Goal: Find specific page/section: Find specific page/section

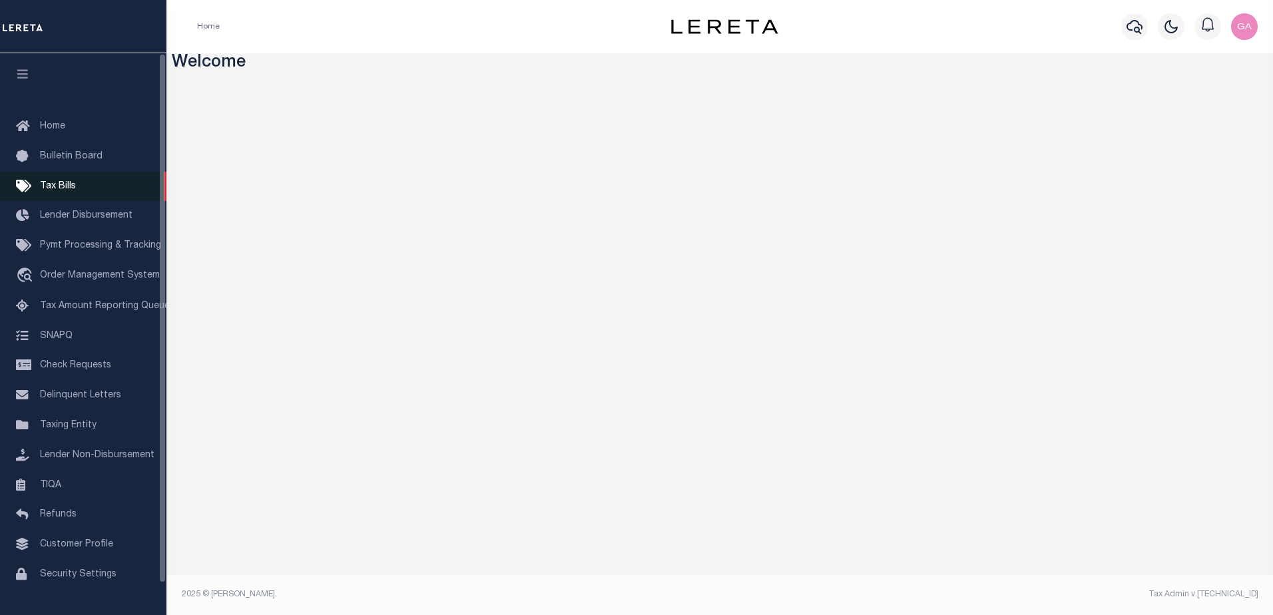
click at [63, 188] on span "Tax Bills" at bounding box center [58, 186] width 36 height 9
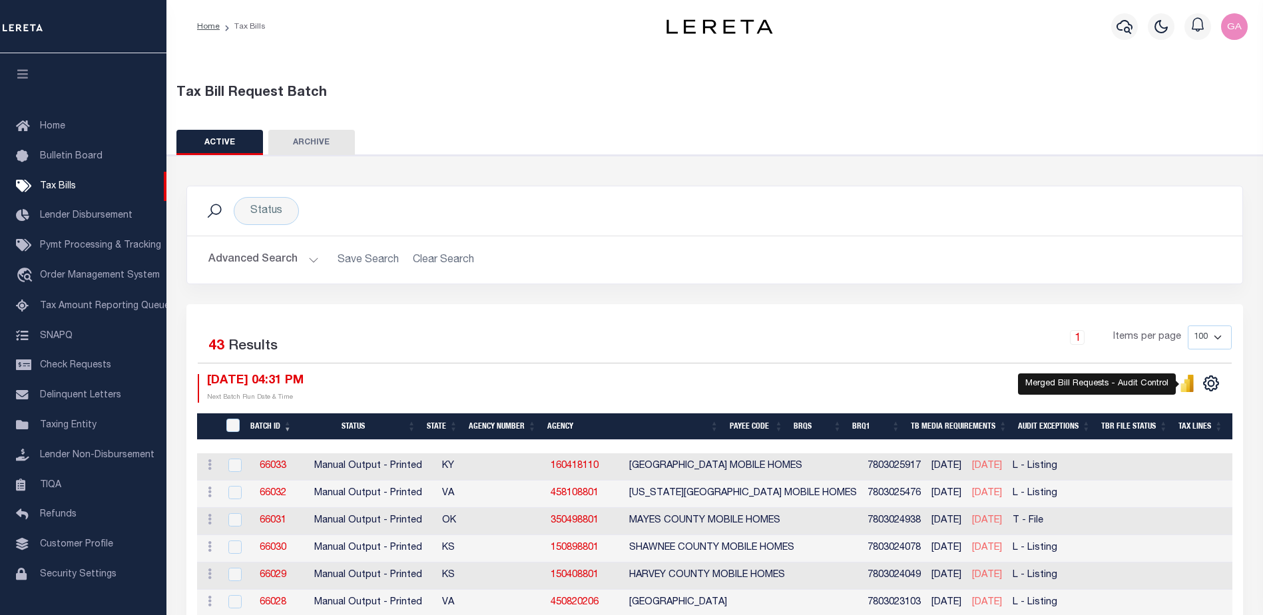
click at [1193, 384] on icon "" at bounding box center [1191, 383] width 6 height 17
